Goal: Find contact information: Find contact information

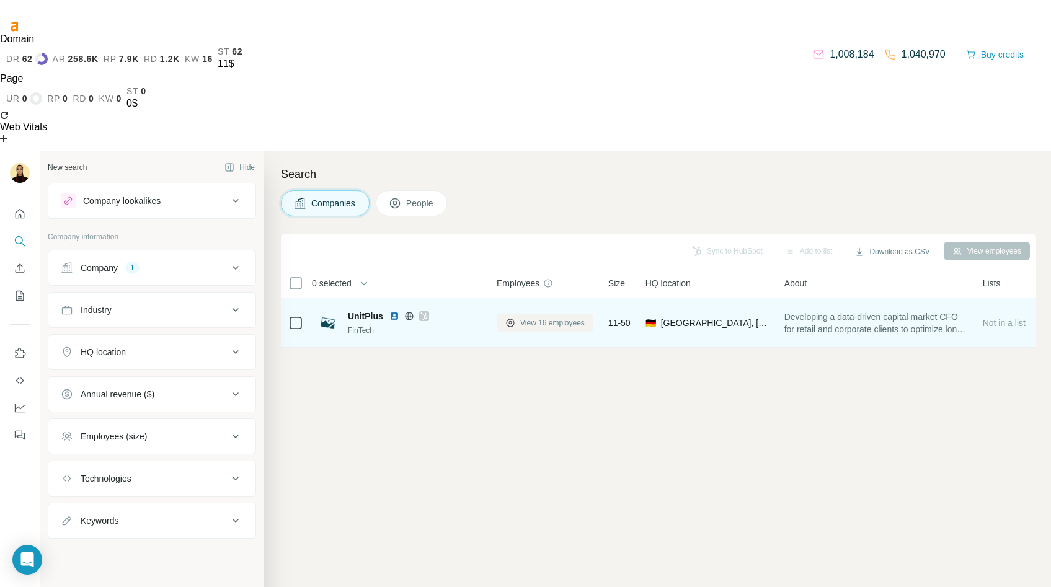
click at [558, 317] on span "View 16 employees" at bounding box center [552, 322] width 64 height 11
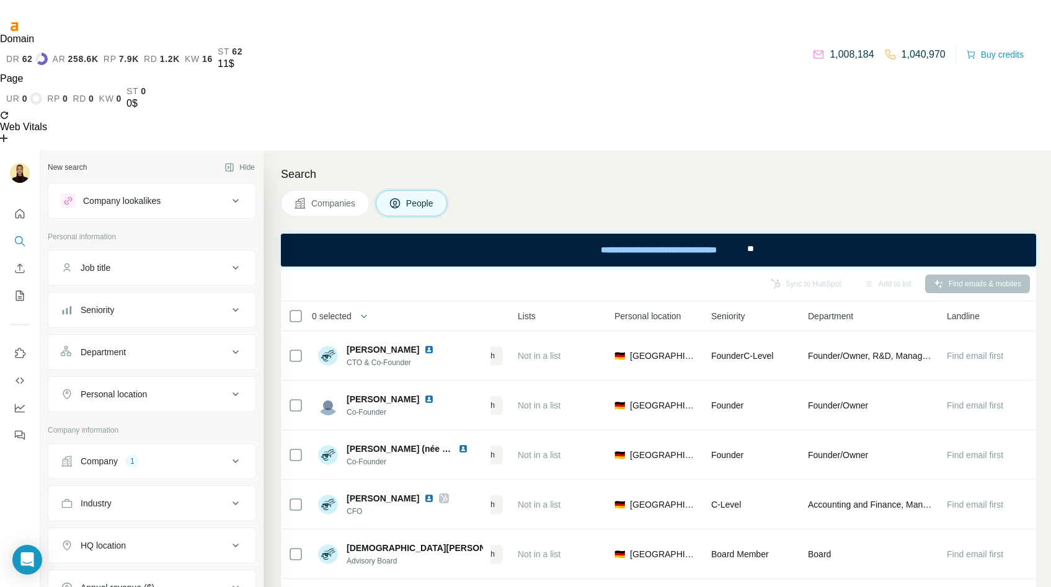
scroll to position [0, 318]
drag, startPoint x: 875, startPoint y: 187, endPoint x: 606, endPoint y: 186, distance: 269.0
click at [0, 0] on tr "0 selected People Company Email Mobile Lists Personal location Seniority Depart…" at bounding box center [0, 0] width 0 height 0
copy tr "Personal location Seniority"
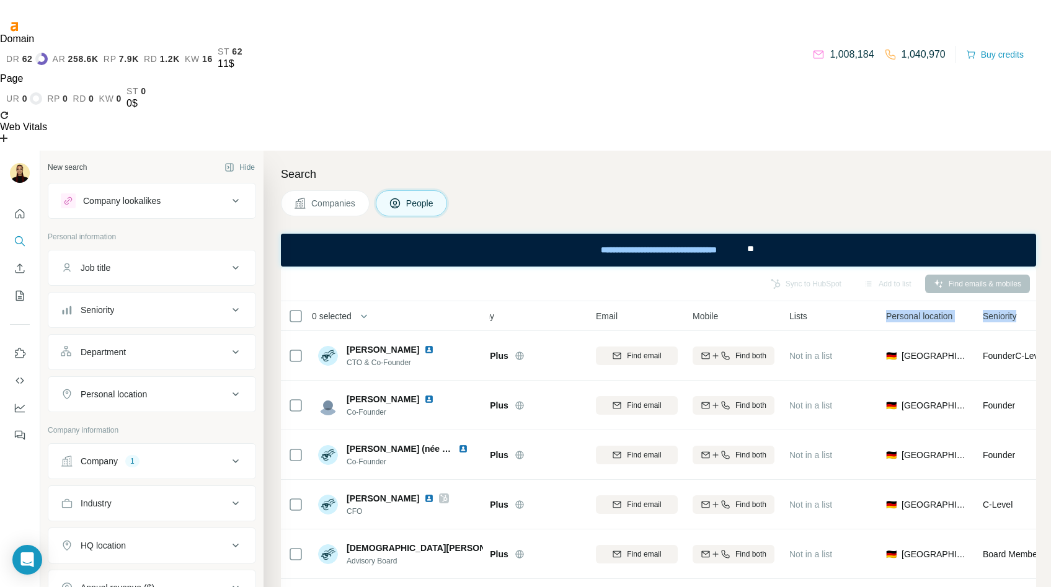
scroll to position [0, 42]
drag, startPoint x: 700, startPoint y: 187, endPoint x: 594, endPoint y: 185, distance: 105.4
click at [0, 0] on tr "0 selected People Company Email Mobile Lists Personal location Seniority Depart…" at bounding box center [0, 0] width 0 height 0
copy tr "Email Mobile"
